Goal: Task Accomplishment & Management: Use online tool/utility

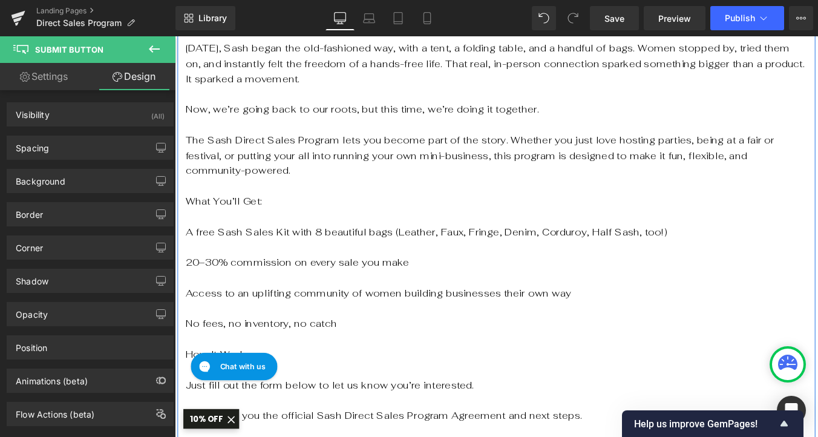
scroll to position [566, 0]
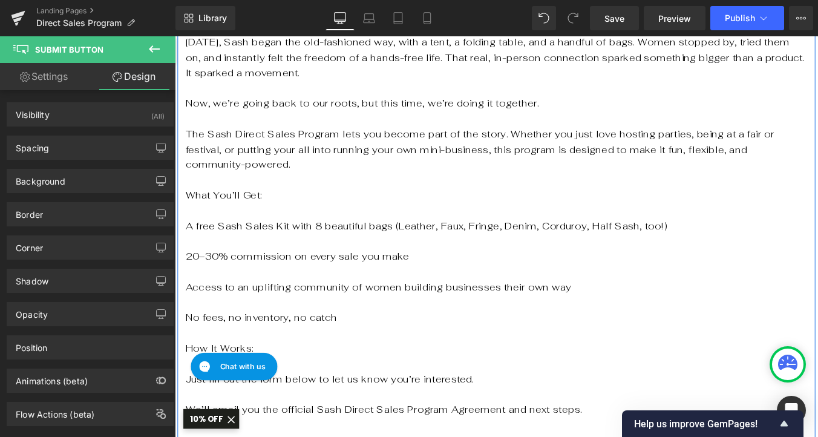
click at [349, 209] on p "What You’ll Get:" at bounding box center [541, 218] width 708 height 18
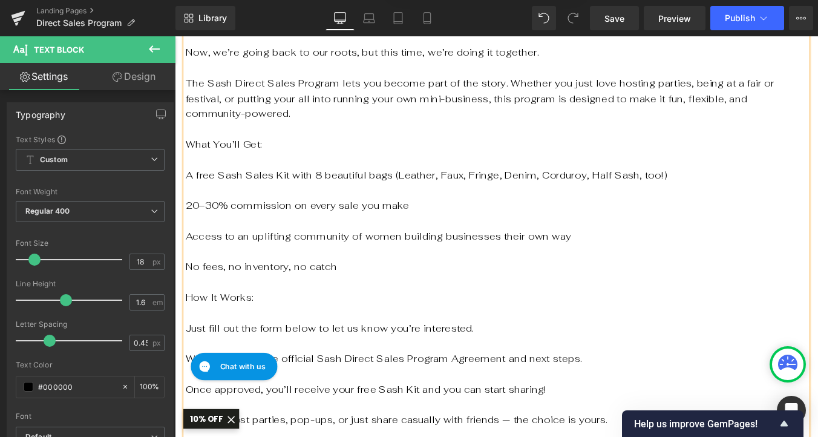
scroll to position [628, 0]
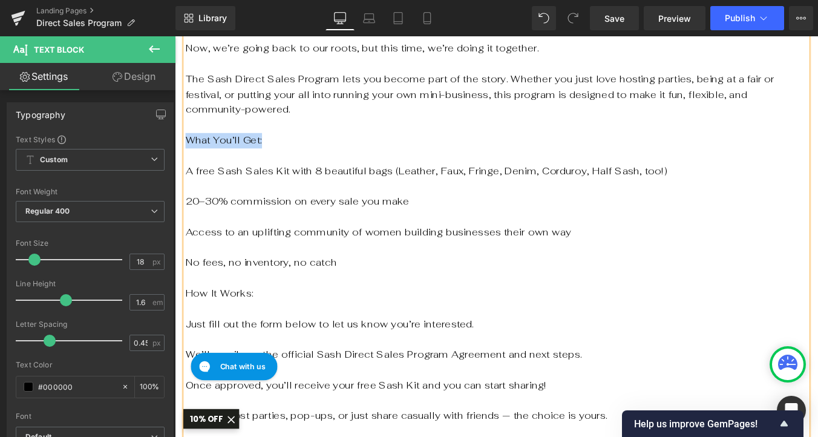
drag, startPoint x: 279, startPoint y: 137, endPoint x: 191, endPoint y: 132, distance: 87.9
click at [191, 146] on p "What You’ll Get:" at bounding box center [541, 155] width 708 height 18
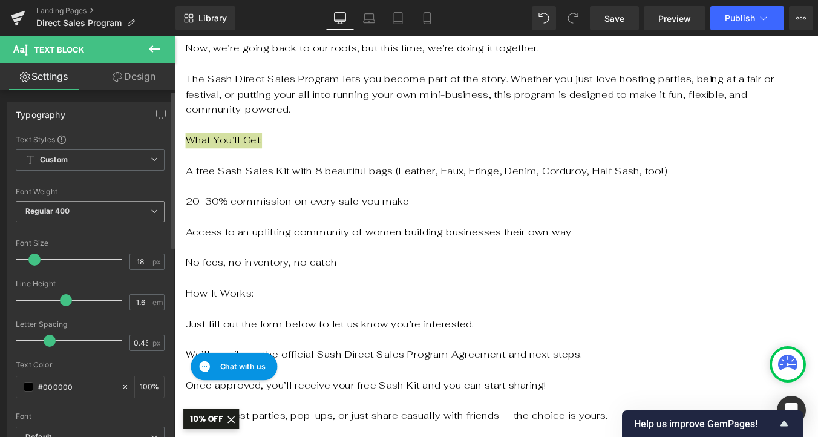
click at [81, 214] on span "Regular 400" at bounding box center [90, 211] width 149 height 21
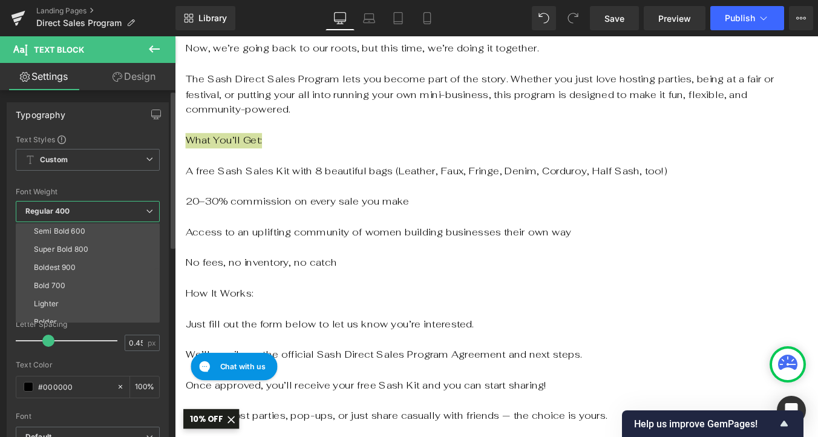
scroll to position [100, 0]
click at [61, 313] on li "Bolder" at bounding box center [91, 313] width 150 height 18
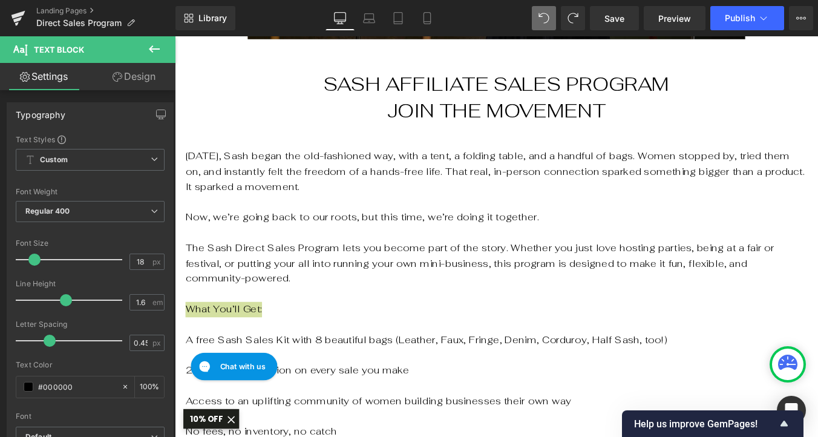
scroll to position [429, 0]
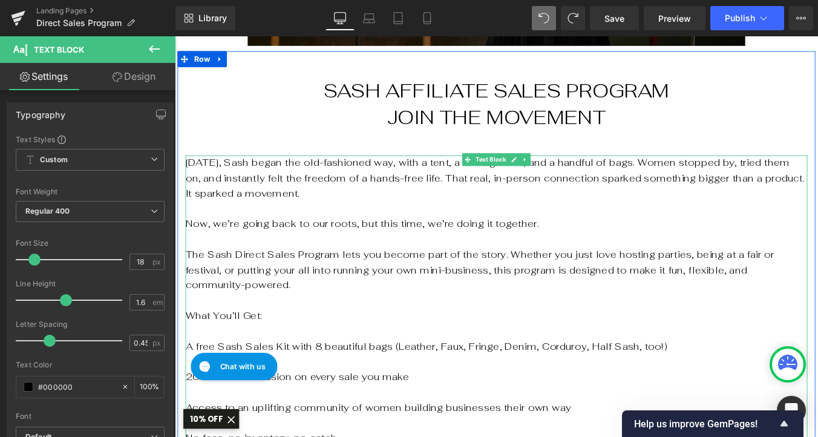
click at [553, 329] on p at bounding box center [541, 338] width 708 height 18
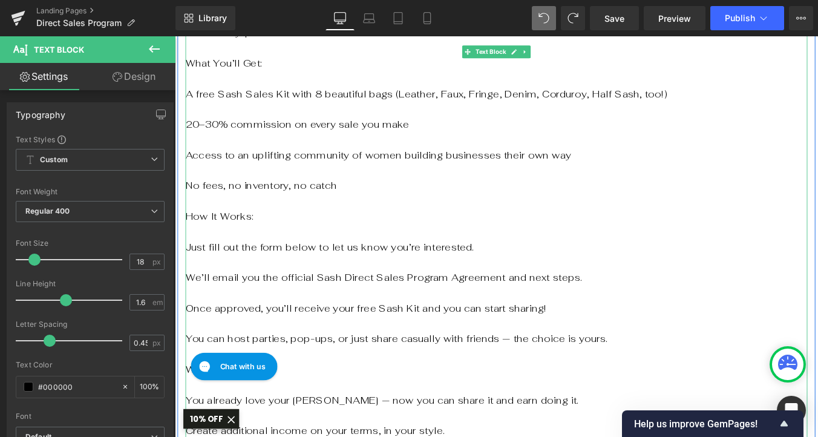
scroll to position [715, 0]
click at [244, 234] on p "How It Works:" at bounding box center [541, 243] width 708 height 18
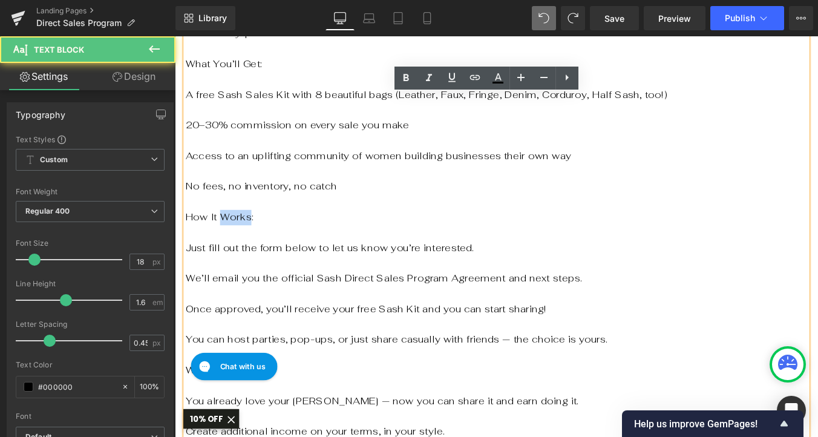
click at [244, 234] on p "How It Works:" at bounding box center [541, 243] width 708 height 18
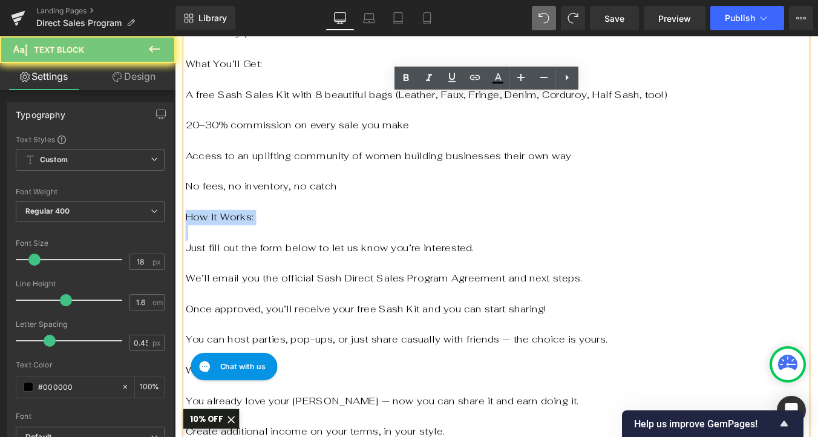
click at [244, 234] on p "How It Works:" at bounding box center [541, 243] width 708 height 18
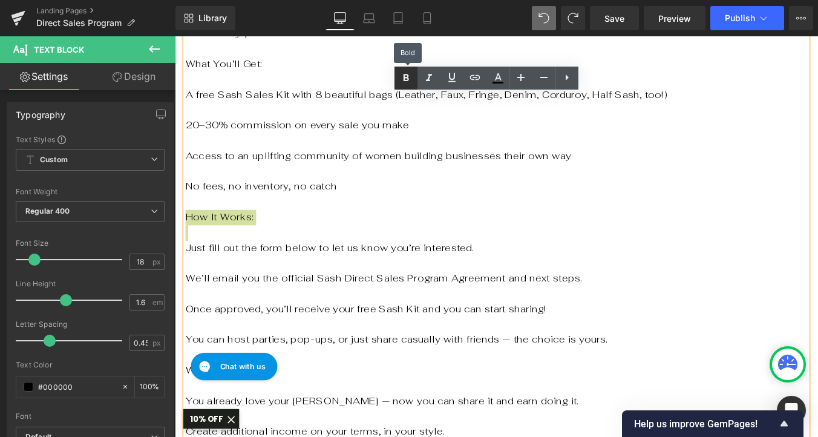
click at [406, 77] on icon at bounding box center [406, 77] width 5 height 7
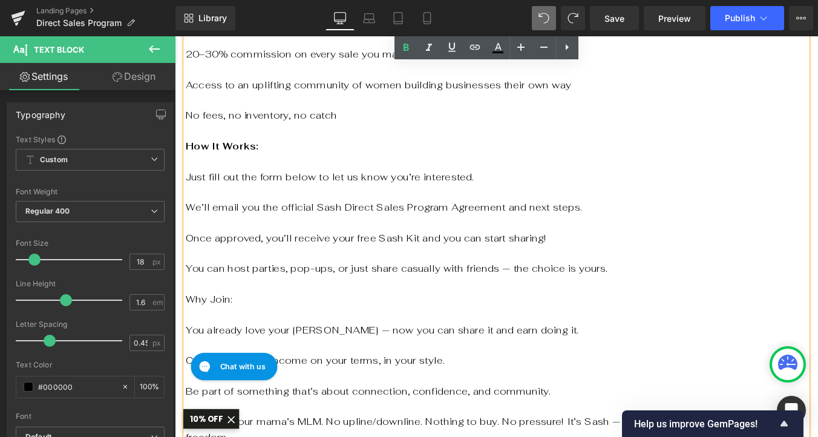
scroll to position [801, 0]
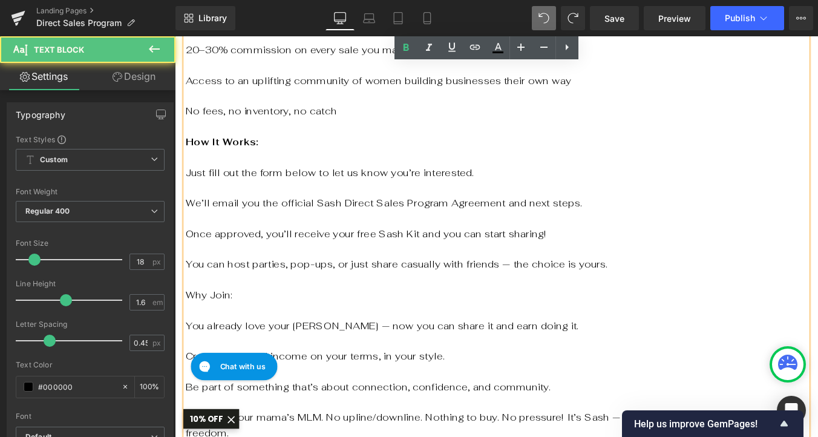
click at [227, 323] on p "Why Join:" at bounding box center [541, 332] width 708 height 18
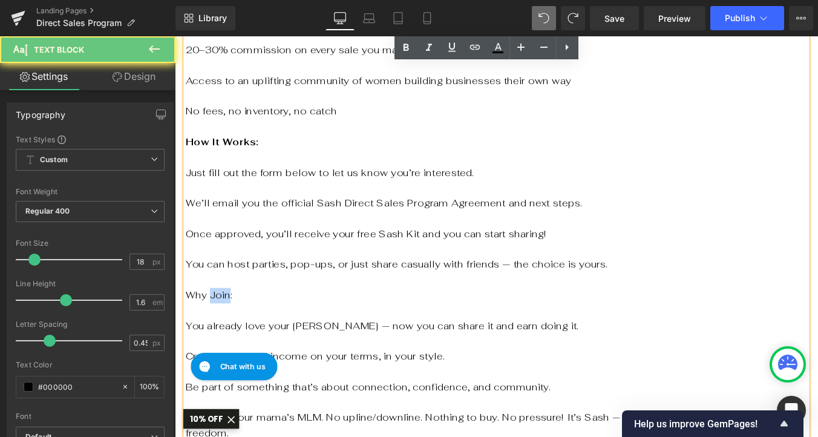
click at [227, 323] on p "Why Join:" at bounding box center [541, 332] width 708 height 18
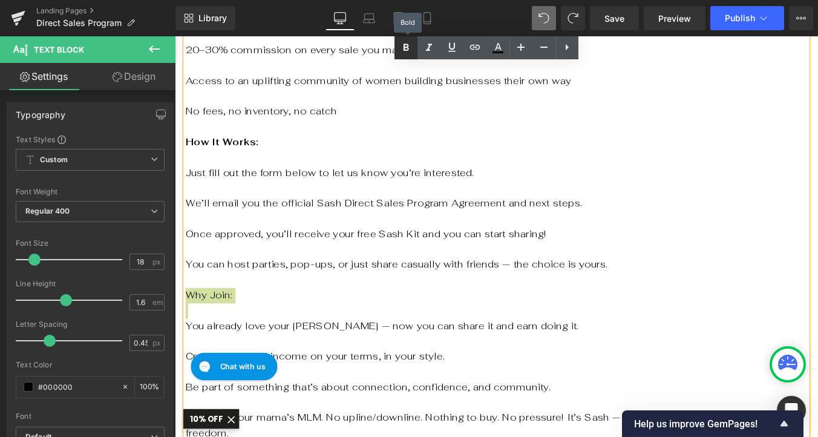
click at [409, 49] on icon at bounding box center [406, 48] width 15 height 15
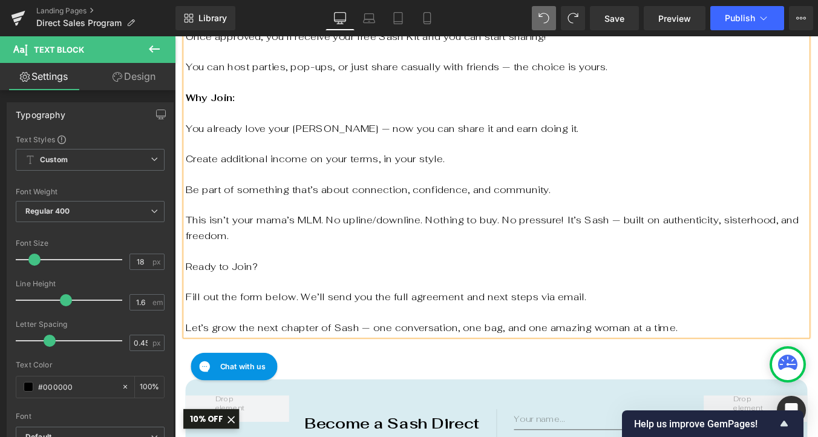
scroll to position [1027, 0]
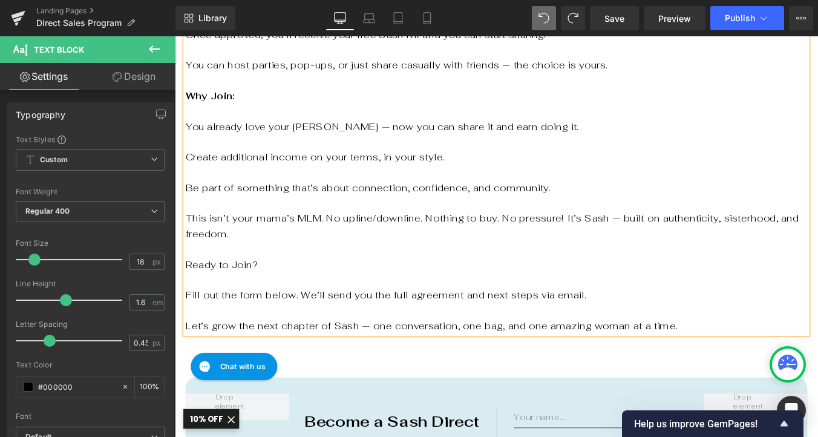
click at [232, 288] on p "Ready to Join?" at bounding box center [541, 305] width 708 height 35
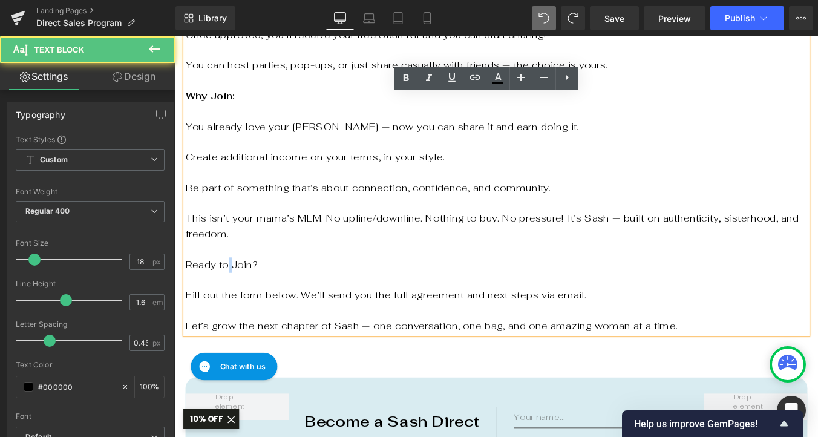
click at [232, 288] on p "Ready to Join?" at bounding box center [541, 305] width 708 height 35
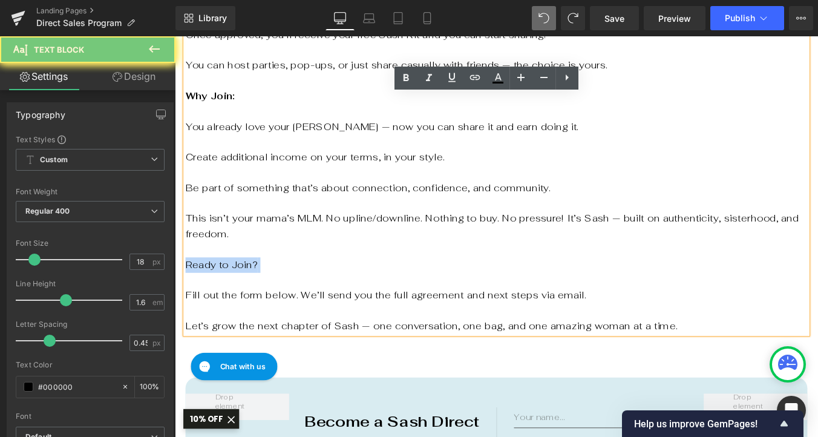
click at [232, 288] on p "Ready to Join?" at bounding box center [541, 305] width 708 height 35
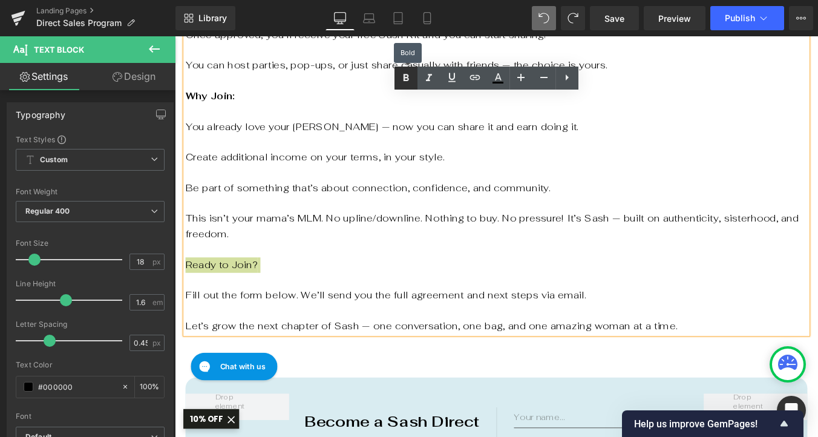
click at [407, 76] on icon at bounding box center [406, 77] width 5 height 7
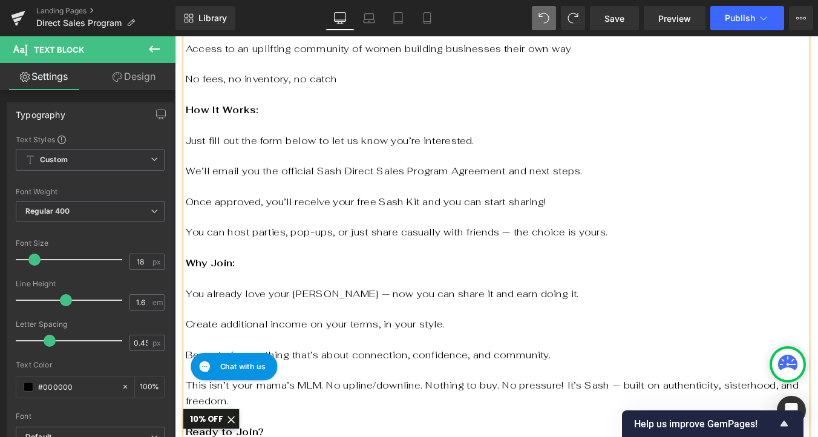
scroll to position [781, 0]
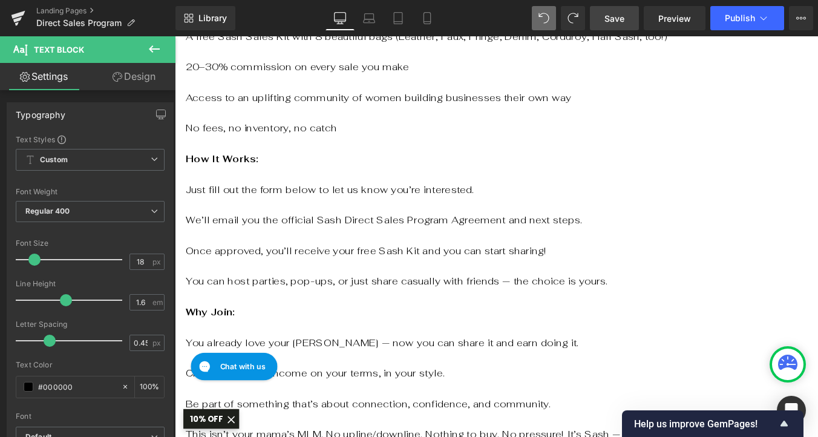
click at [616, 22] on span "Save" at bounding box center [615, 18] width 20 height 13
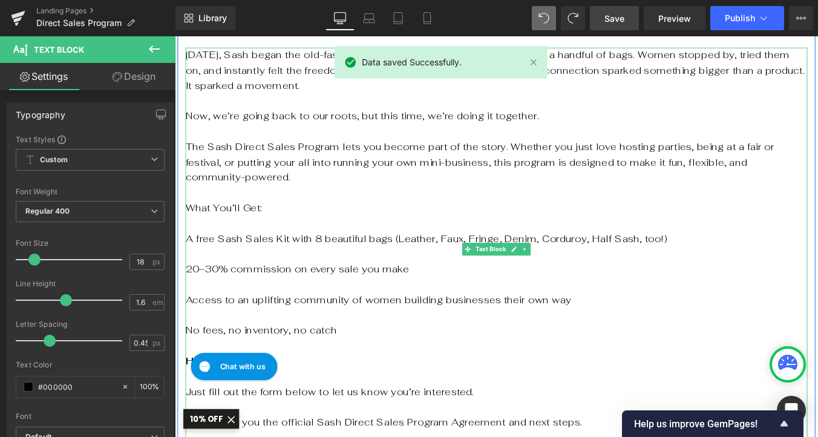
scroll to position [548, 0]
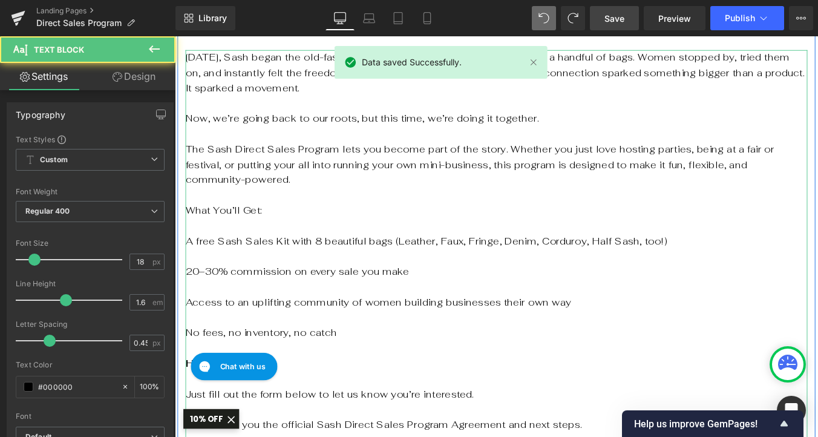
click at [251, 226] on p "What You’ll Get:" at bounding box center [541, 235] width 708 height 18
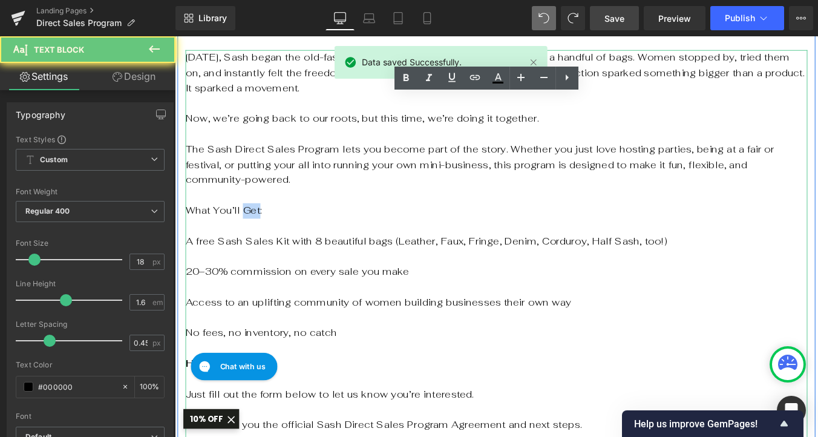
click at [251, 226] on p "What You’ll Get:" at bounding box center [541, 235] width 708 height 18
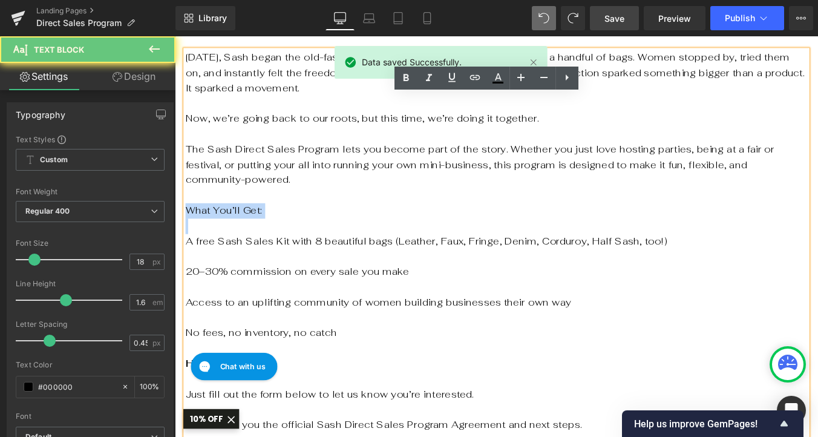
click at [251, 226] on p "What You’ll Get:" at bounding box center [541, 235] width 708 height 18
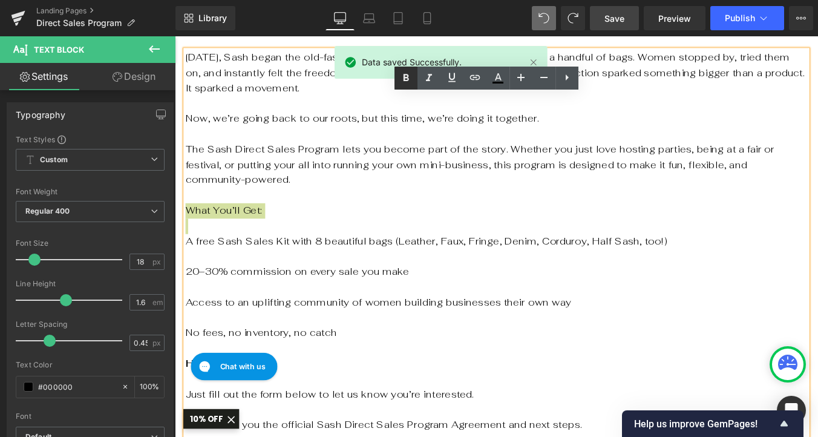
click at [405, 78] on icon at bounding box center [406, 77] width 5 height 7
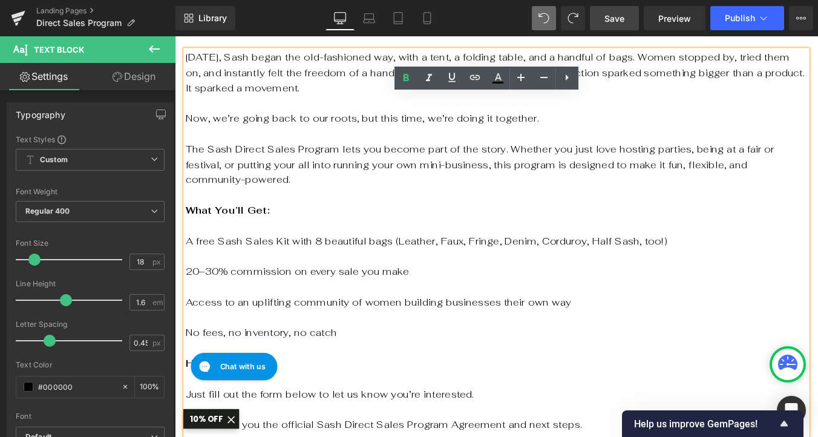
click at [458, 314] on p at bounding box center [541, 323] width 708 height 18
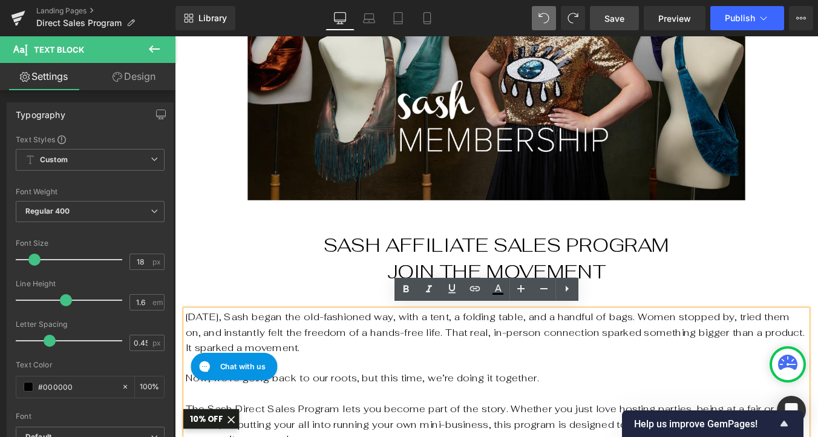
scroll to position [251, 0]
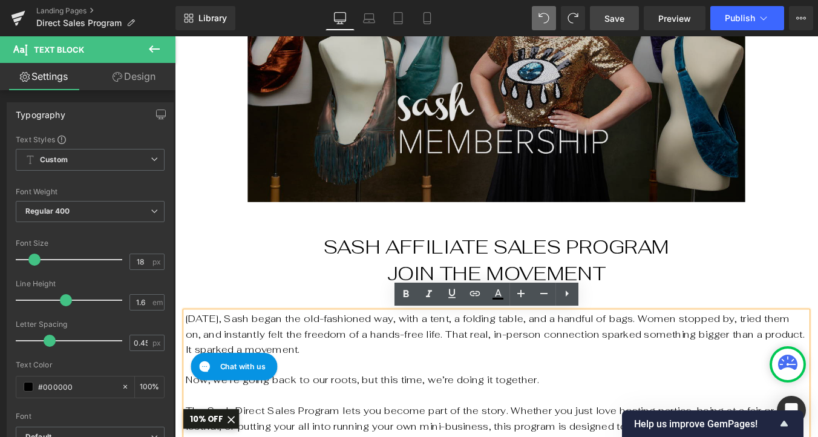
click at [616, 188] on img at bounding box center [541, 77] width 567 height 297
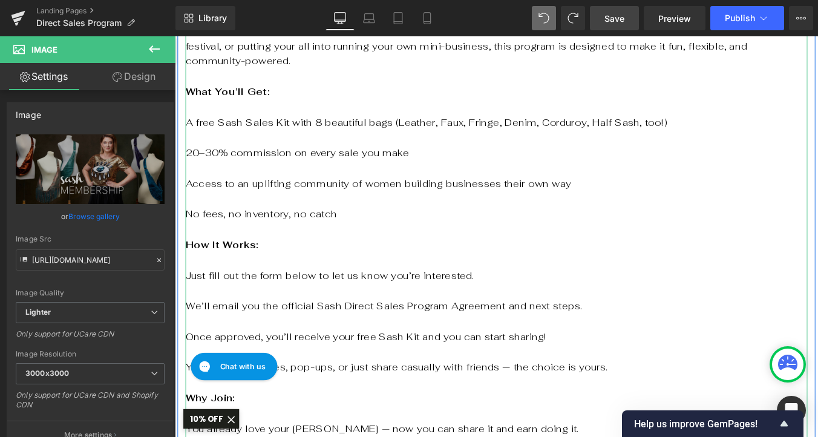
scroll to position [684, 0]
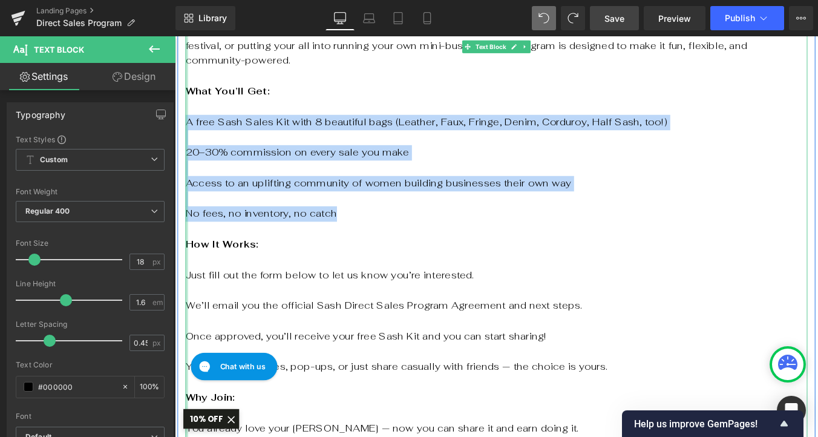
drag, startPoint x: 354, startPoint y: 222, endPoint x: 188, endPoint y: 114, distance: 197.3
click at [189, 113] on div "[DATE], Sash began the old-fashioned way, with a tent, a folding table, and a h…" at bounding box center [541, 317] width 708 height 802
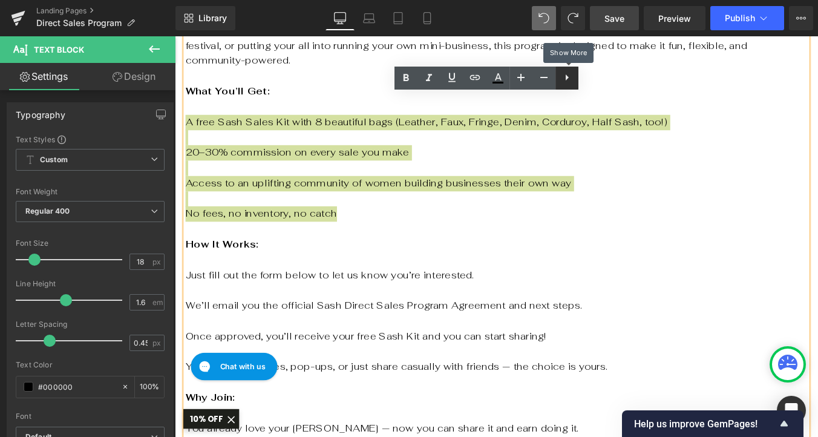
click at [568, 79] on icon at bounding box center [567, 77] width 15 height 15
click at [566, 82] on icon at bounding box center [567, 77] width 15 height 15
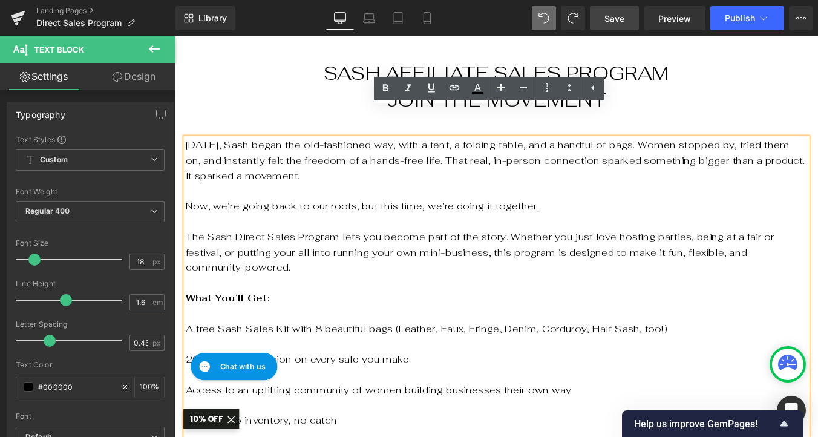
scroll to position [429, 0]
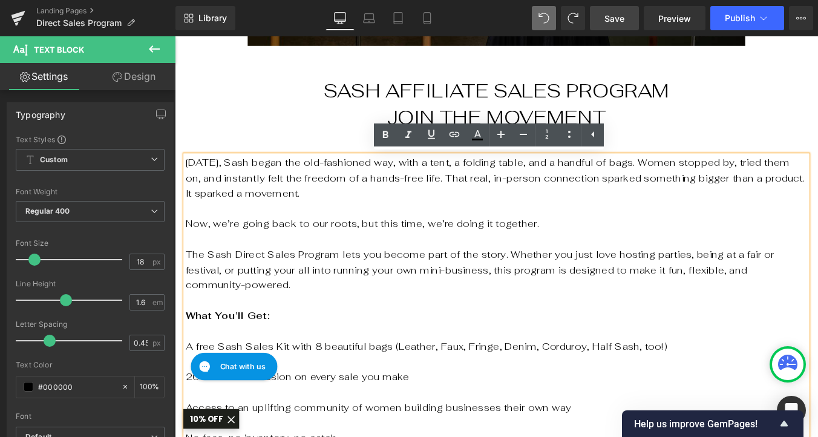
click at [570, 346] on p "What You’ll Get:" at bounding box center [541, 355] width 708 height 18
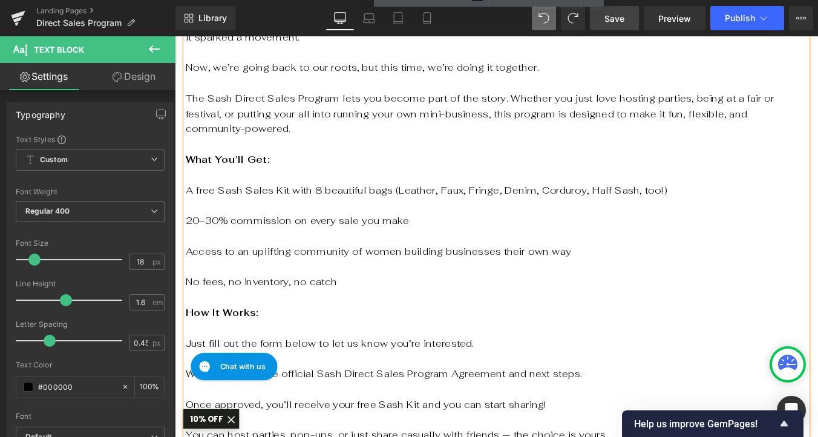
scroll to position [609, 0]
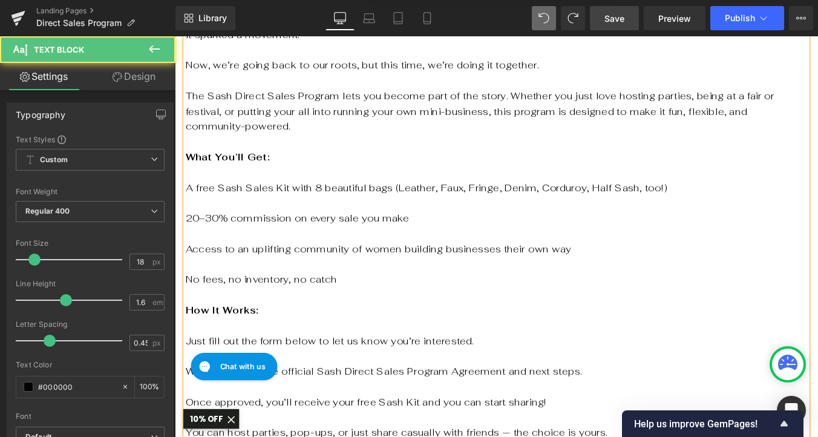
click at [187, 201] on p "A free Sash Sales Kit with 8 beautiful bags (Leather, Faux, Fringe, Denim, Cord…" at bounding box center [541, 210] width 708 height 18
drag, startPoint x: 189, startPoint y: 332, endPoint x: 194, endPoint y: 322, distance: 10.8
click at [189, 341] on strong "How It Works:" at bounding box center [228, 348] width 83 height 14
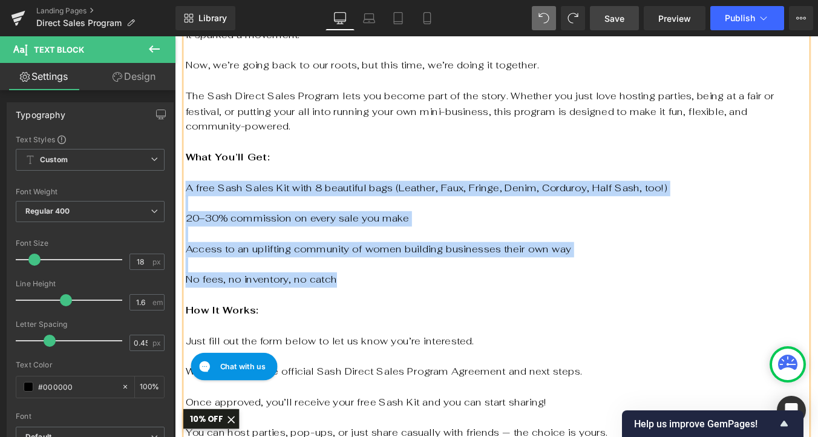
drag, startPoint x: 350, startPoint y: 301, endPoint x: 183, endPoint y: 192, distance: 199.0
click at [187, 192] on div "[DATE], Sash began the old-fashioned way, with a tent, a folding table, and a h…" at bounding box center [541, 393] width 708 height 802
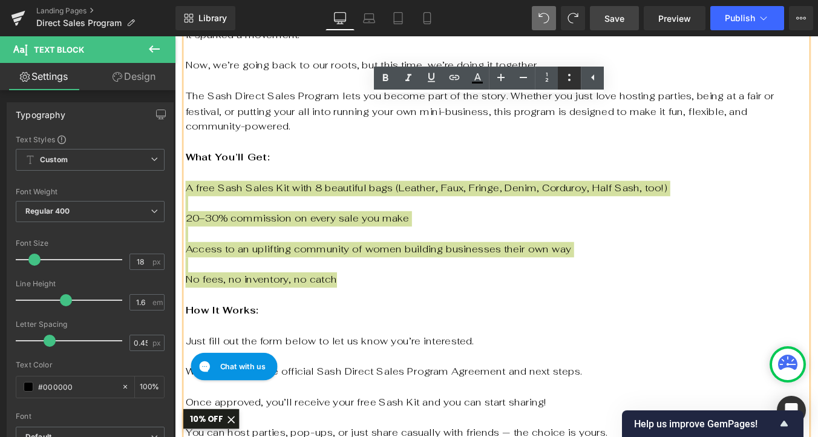
click at [572, 76] on icon at bounding box center [569, 77] width 15 height 15
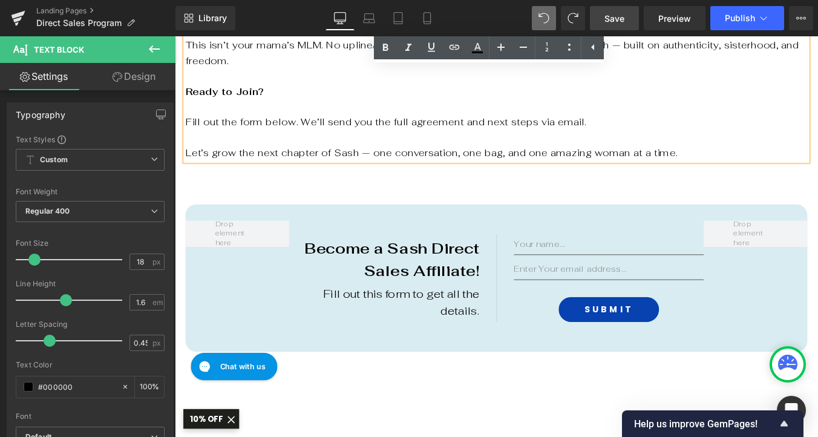
scroll to position [1189, 0]
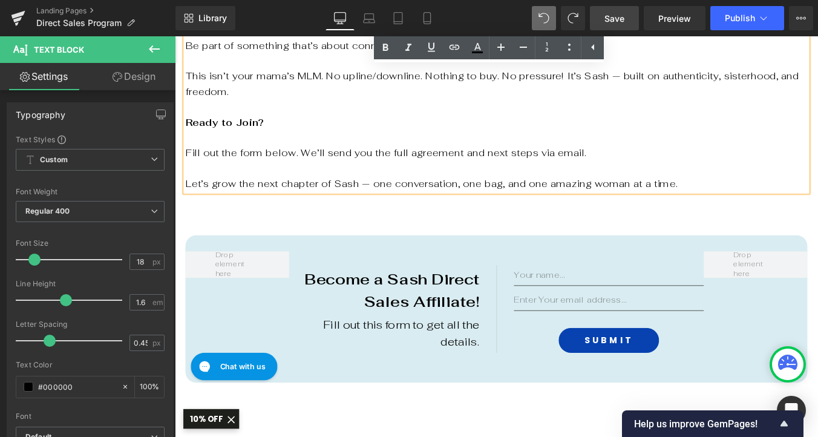
click at [818, 326] on div "Become a Sash Direct Sales Affiliate! Text Block Fill out this form to get all …" at bounding box center [541, 347] width 708 height 168
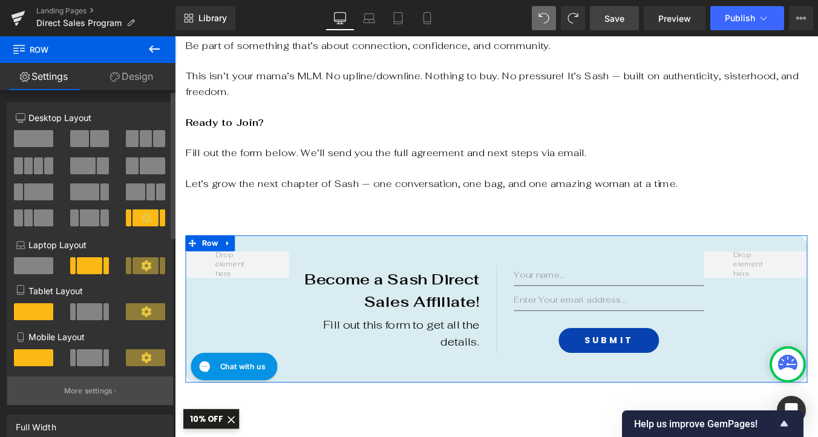
click at [81, 391] on p "More settings" at bounding box center [88, 391] width 48 height 11
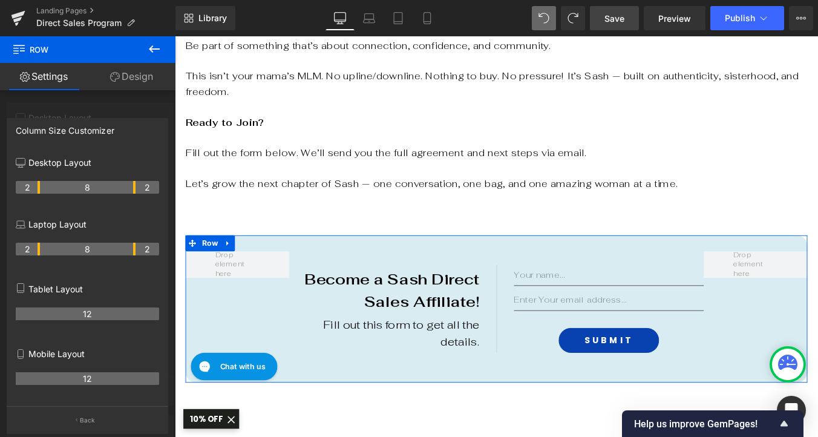
click at [136, 77] on link "Design" at bounding box center [132, 76] width 88 height 27
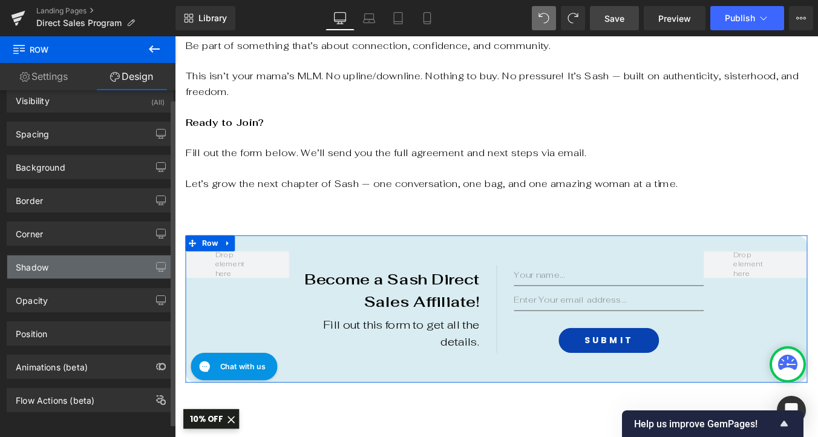
scroll to position [0, 0]
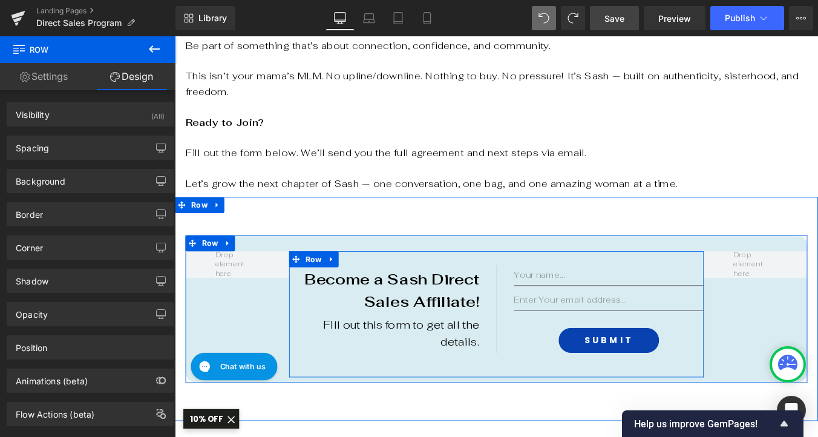
click at [337, 357] on div "Become a Sash Direct Sales Affiliate! Text Block Fill out this form to get all …" at bounding box center [423, 347] width 236 height 100
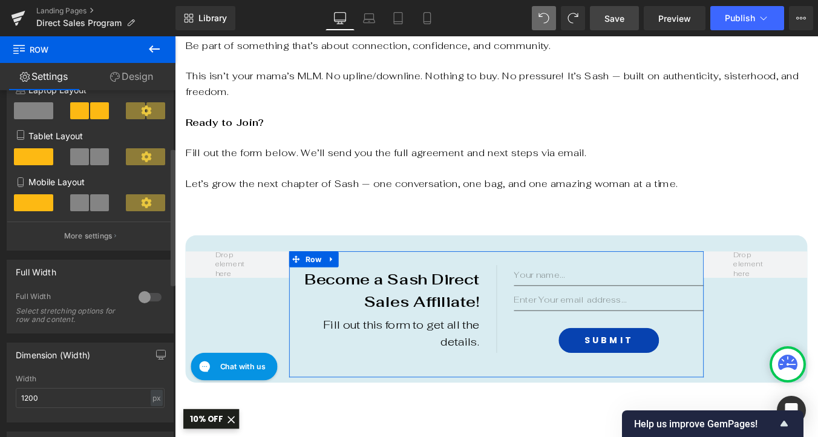
scroll to position [153, 0]
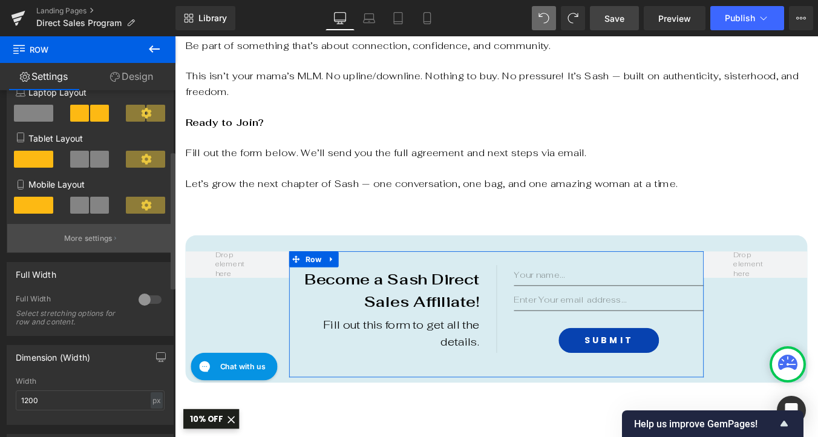
click at [89, 243] on p "More settings" at bounding box center [88, 238] width 48 height 11
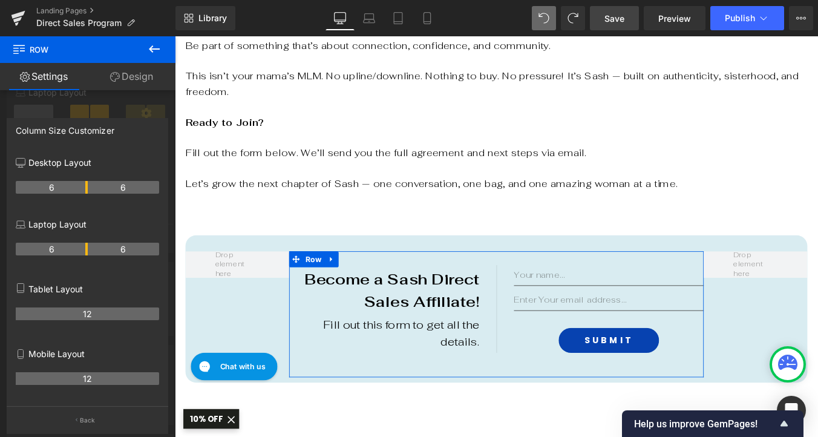
click at [54, 78] on link "Settings" at bounding box center [44, 76] width 88 height 27
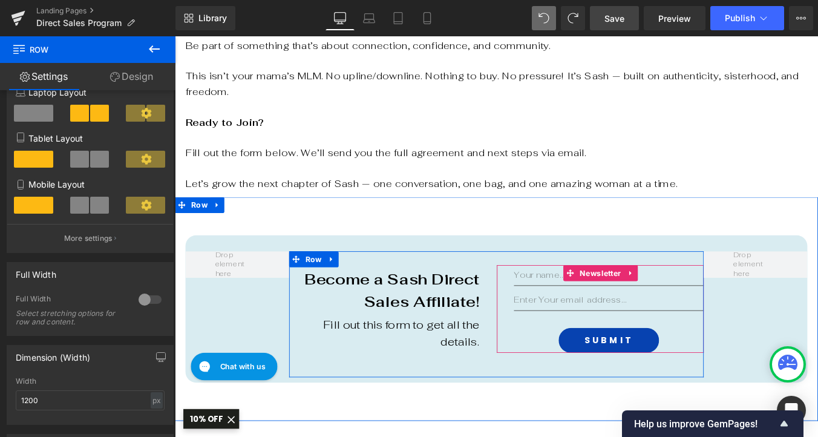
click at [564, 321] on div "Text Field Email Field Submit Submit Button" at bounding box center [669, 347] width 216 height 100
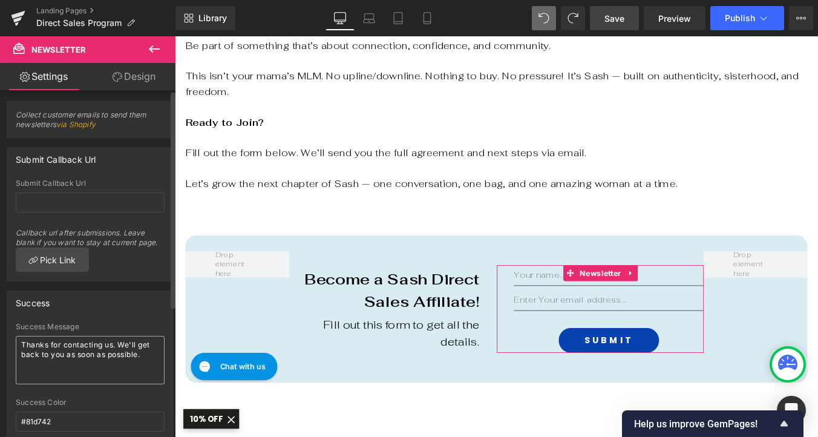
scroll to position [0, 0]
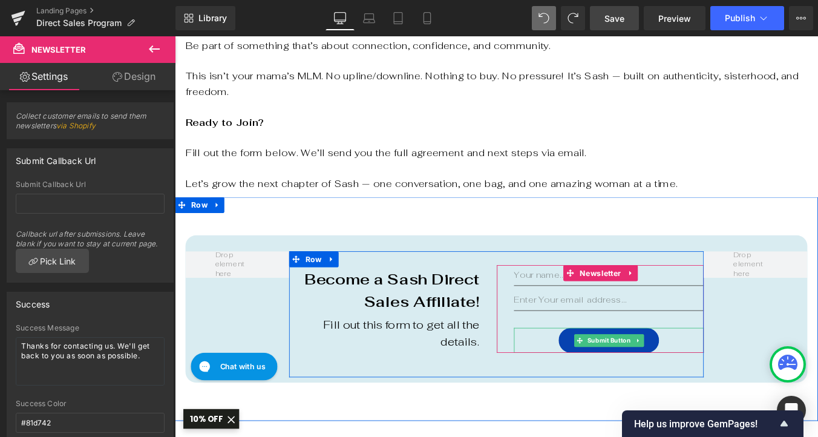
click at [586, 368] on div "Submit" at bounding box center [669, 382] width 216 height 28
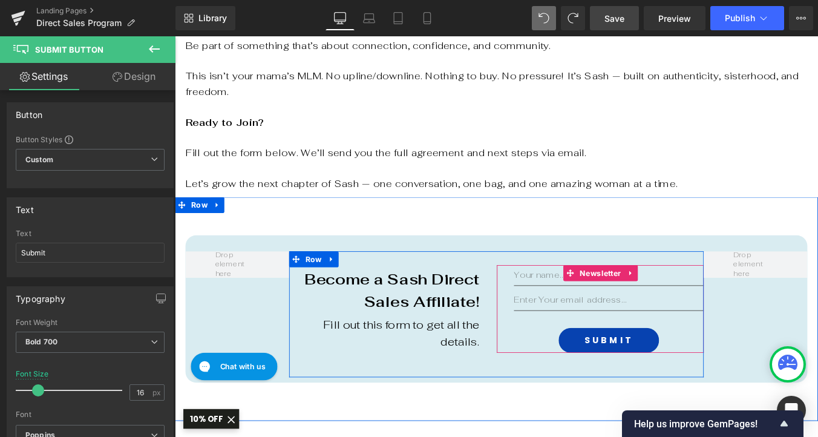
click at [568, 323] on div "Text Field Email Field Submit Submit Button" at bounding box center [669, 347] width 216 height 100
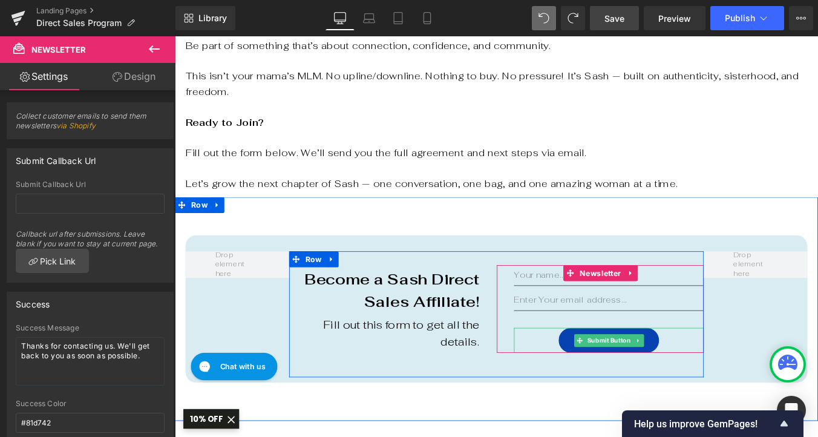
click at [587, 368] on div "Submit" at bounding box center [669, 382] width 216 height 28
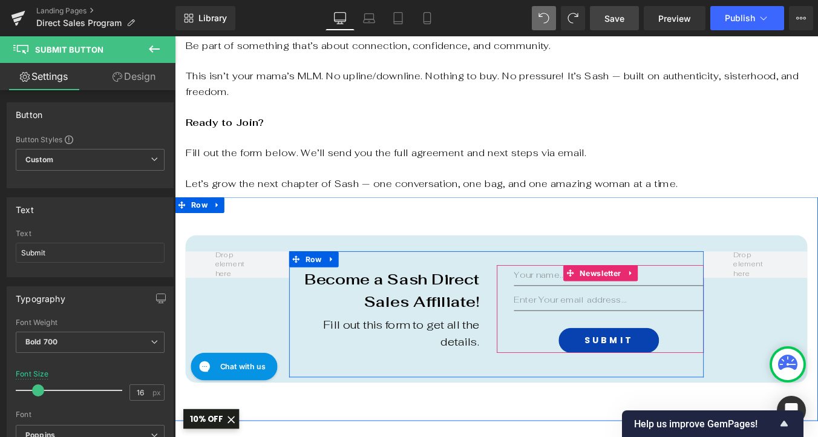
click at [562, 331] on div "Text Field Email Field Submit Submit Button" at bounding box center [669, 347] width 216 height 100
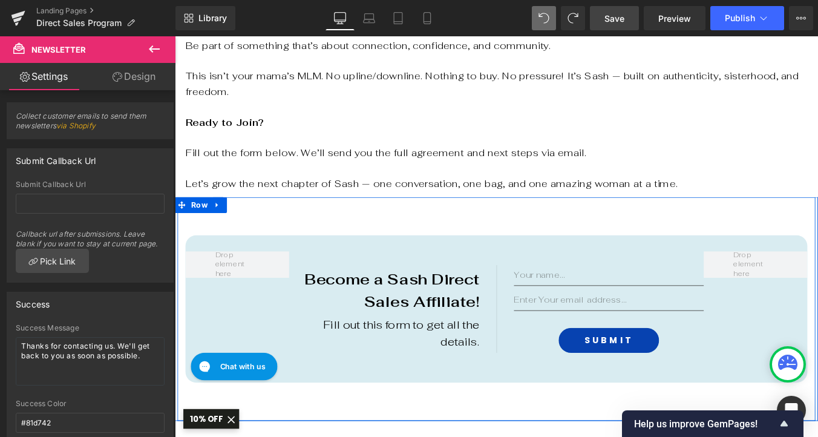
click at [258, 219] on div "Become a Sash Direct Sales Affiliate! Text Block Fill out this form to get all …" at bounding box center [541, 346] width 726 height 255
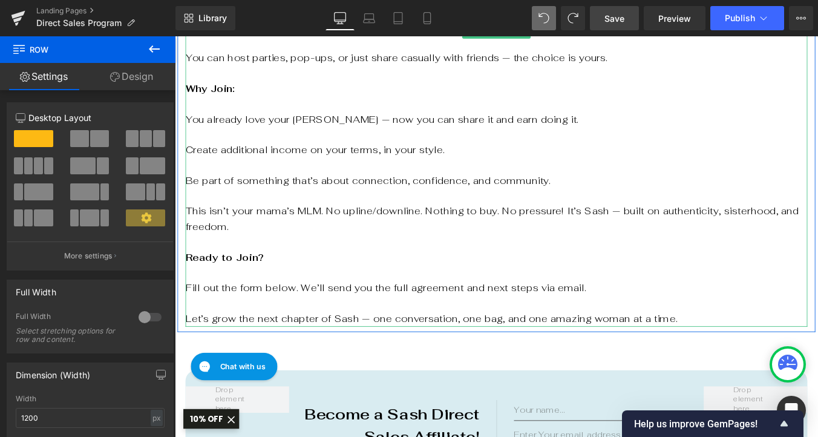
scroll to position [1013, 0]
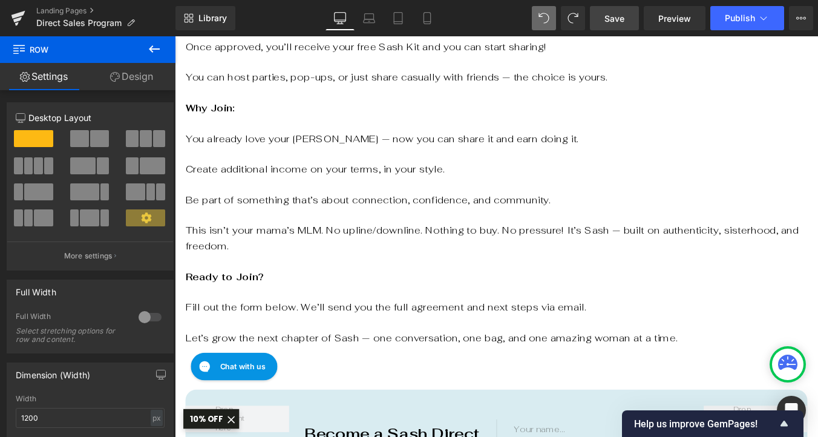
click at [625, 16] on span "Save" at bounding box center [615, 18] width 20 height 13
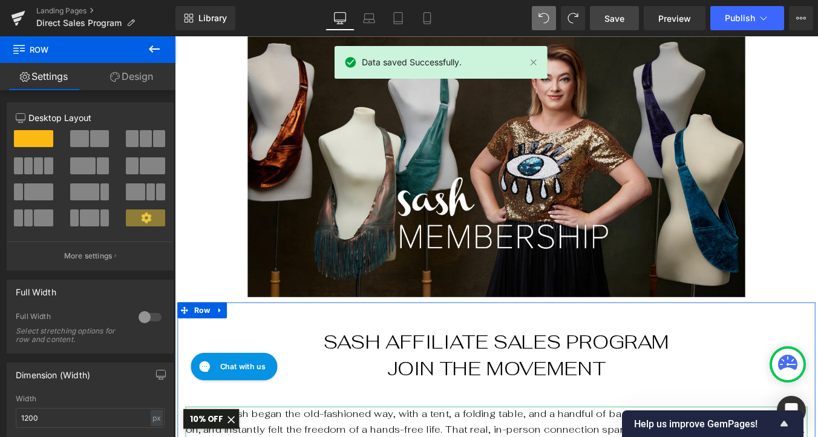
scroll to position [142, 0]
